Goal: Information Seeking & Learning: Learn about a topic

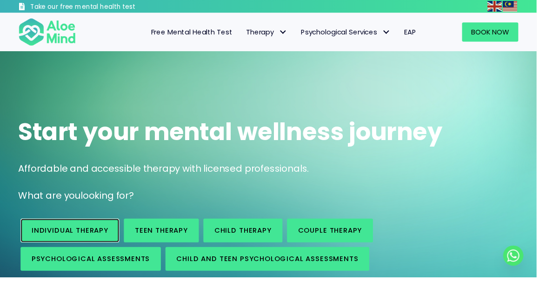
click at [97, 240] on link "Individual therapy" at bounding box center [71, 234] width 101 height 24
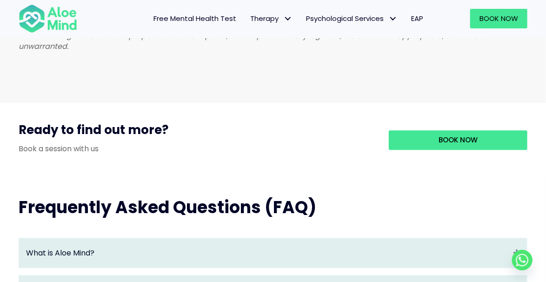
scroll to position [856, 0]
